Goal: Task Accomplishment & Management: Use online tool/utility

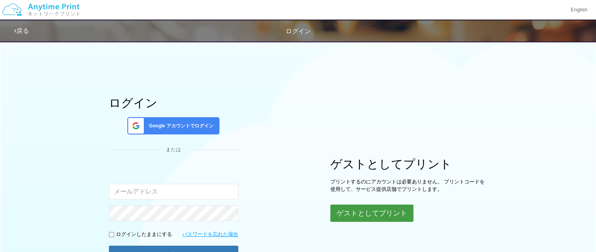
click at [386, 208] on button "ゲストとしてプリント" at bounding box center [372, 213] width 83 height 17
click at [386, 210] on button "ゲストとしてプリント" at bounding box center [372, 213] width 83 height 17
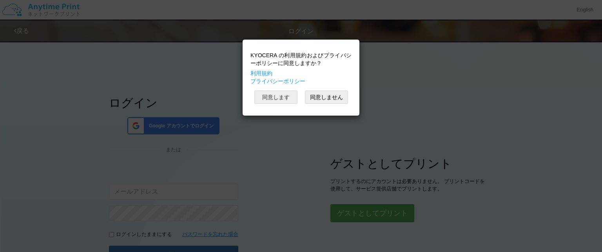
click at [280, 94] on button "同意します" at bounding box center [275, 97] width 43 height 13
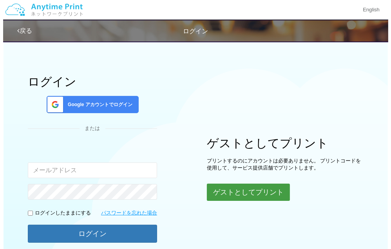
scroll to position [69, 0]
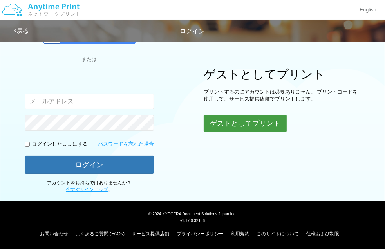
click at [242, 125] on button "ゲストとしてプリント" at bounding box center [245, 123] width 83 height 17
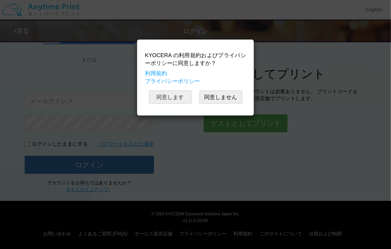
click at [178, 95] on button "同意します" at bounding box center [170, 97] width 43 height 13
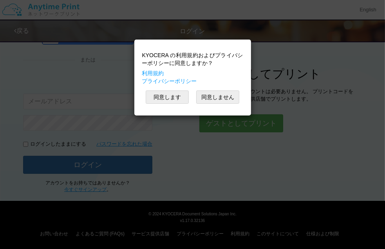
scroll to position [22, 0]
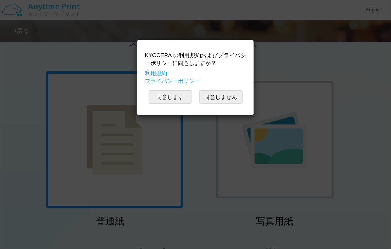
click at [180, 93] on button "同意します" at bounding box center [170, 97] width 43 height 13
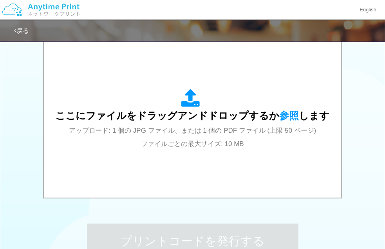
scroll to position [257, 0]
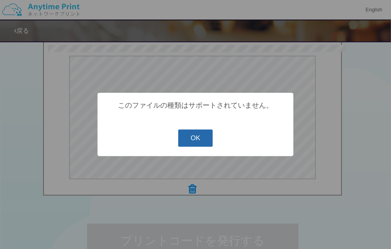
click at [195, 135] on button "OK" at bounding box center [195, 138] width 35 height 17
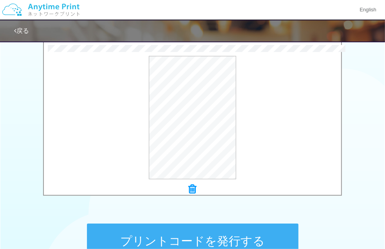
click at [156, 232] on button "プリントコードを発行する" at bounding box center [193, 241] width 212 height 35
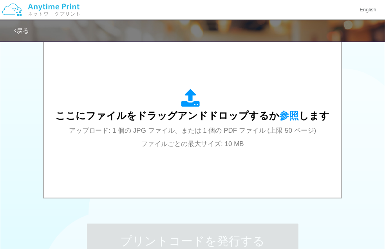
scroll to position [0, 0]
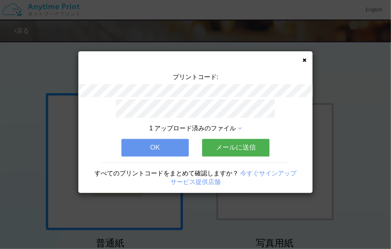
click at [158, 147] on button "OK" at bounding box center [155, 147] width 67 height 17
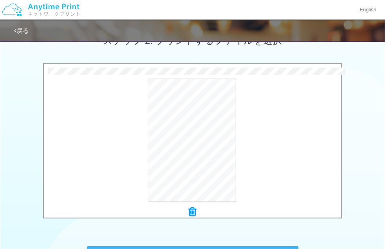
scroll to position [313, 0]
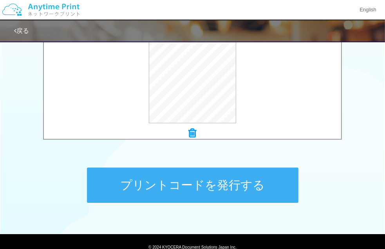
click at [201, 183] on button "プリントコードを発行する" at bounding box center [193, 185] width 212 height 35
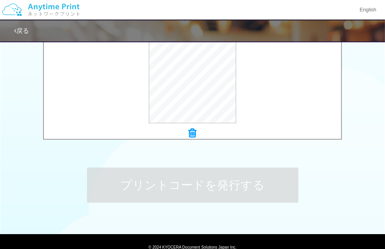
scroll to position [0, 0]
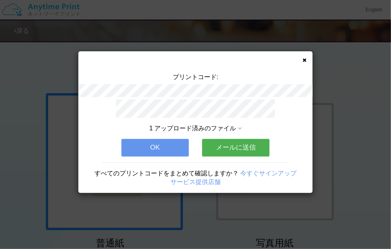
click at [159, 143] on button "OK" at bounding box center [155, 147] width 67 height 17
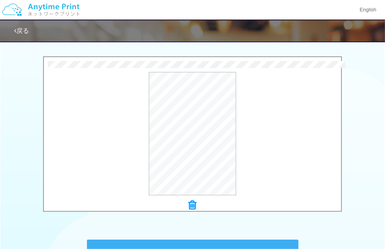
scroll to position [347, 0]
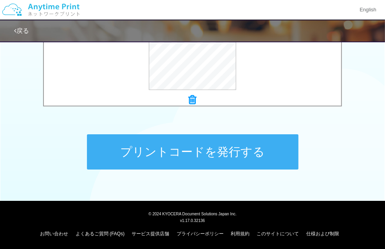
click at [211, 158] on button "プリントコードを発行する" at bounding box center [193, 151] width 212 height 35
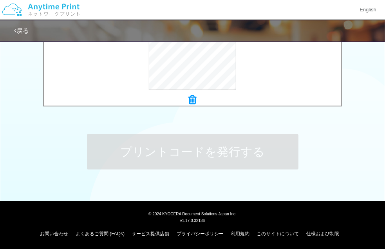
scroll to position [0, 0]
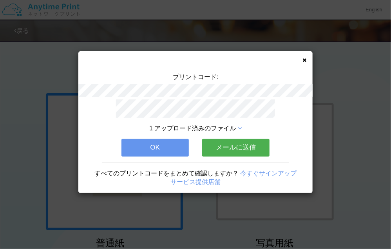
click at [162, 140] on button "OK" at bounding box center [155, 147] width 67 height 17
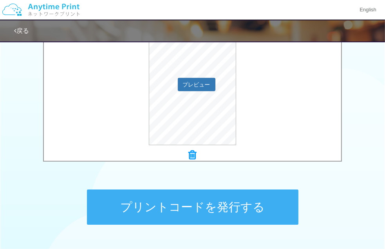
scroll to position [294, 0]
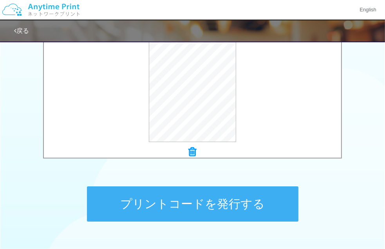
click at [207, 211] on button "プリントコードを発行する" at bounding box center [193, 204] width 212 height 35
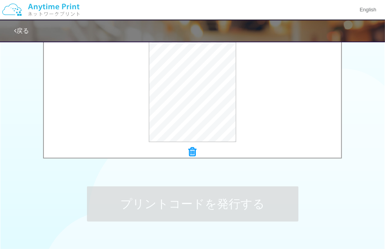
scroll to position [0, 0]
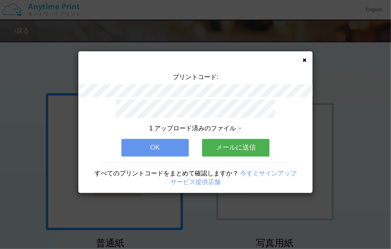
click at [158, 144] on button "OK" at bounding box center [155, 147] width 67 height 17
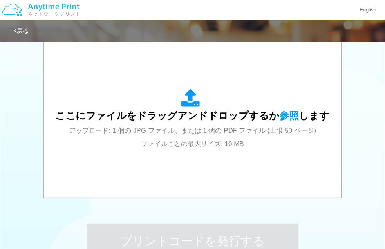
scroll to position [257, 0]
